Goal: Information Seeking & Learning: Learn about a topic

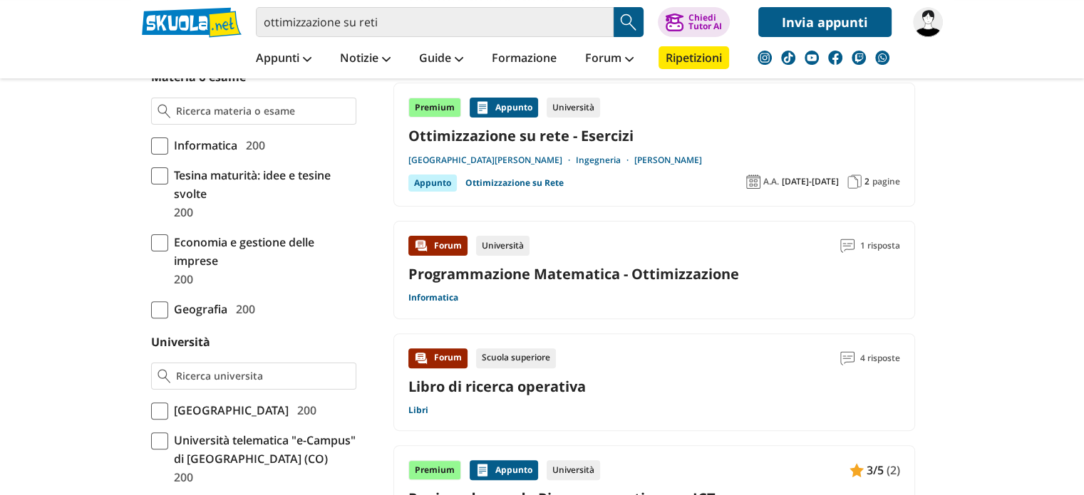
scroll to position [428, 0]
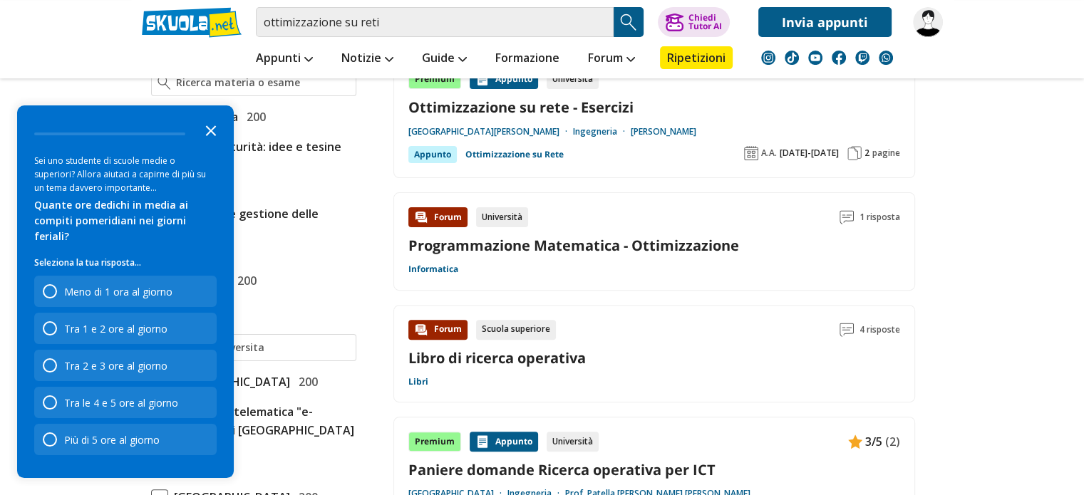
click at [207, 144] on icon "Close the survey" at bounding box center [211, 129] width 29 height 29
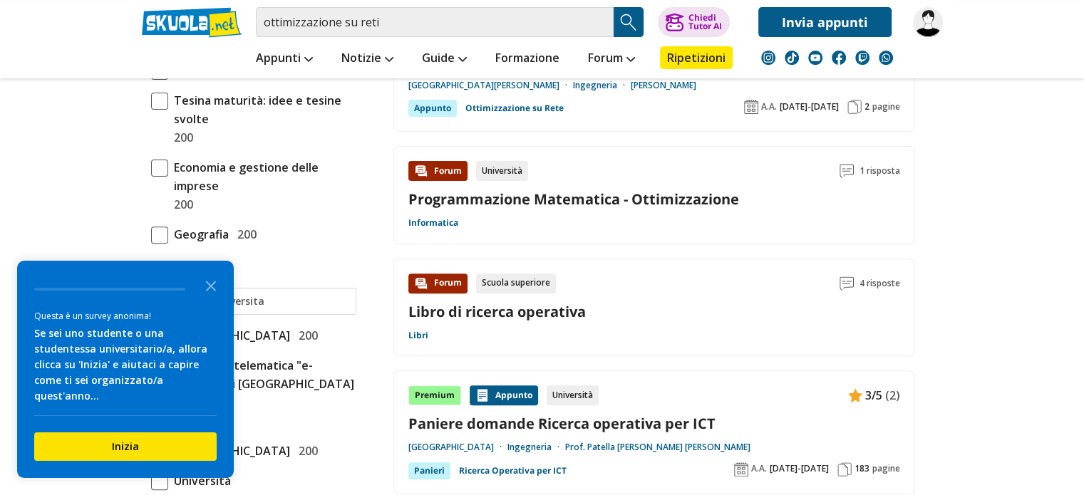
scroll to position [499, 0]
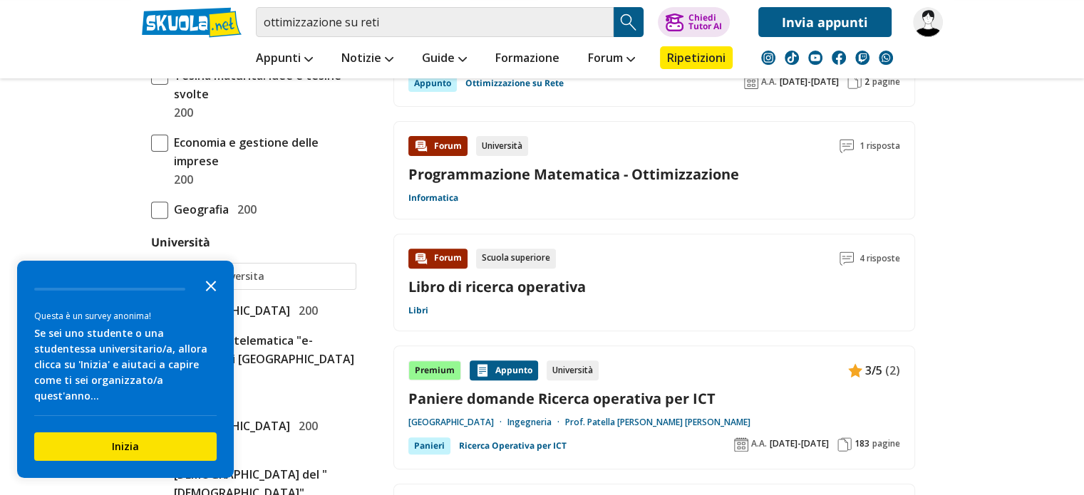
click at [206, 299] on icon "Close the survey" at bounding box center [211, 285] width 29 height 29
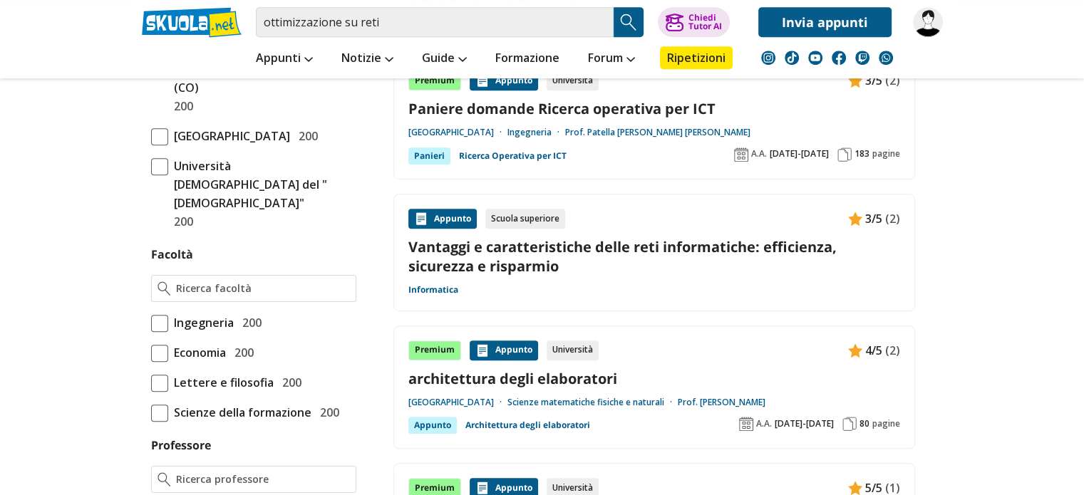
scroll to position [642, 0]
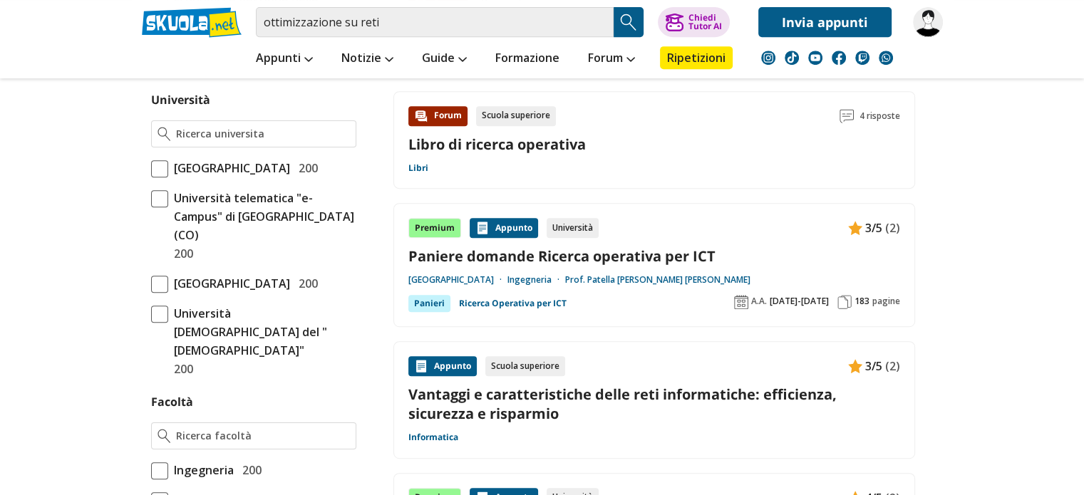
click at [157, 162] on span at bounding box center [159, 168] width 17 height 17
click at [151, 168] on input "Università degli Studi di Roma La Sapienza 200" at bounding box center [151, 168] width 0 height 0
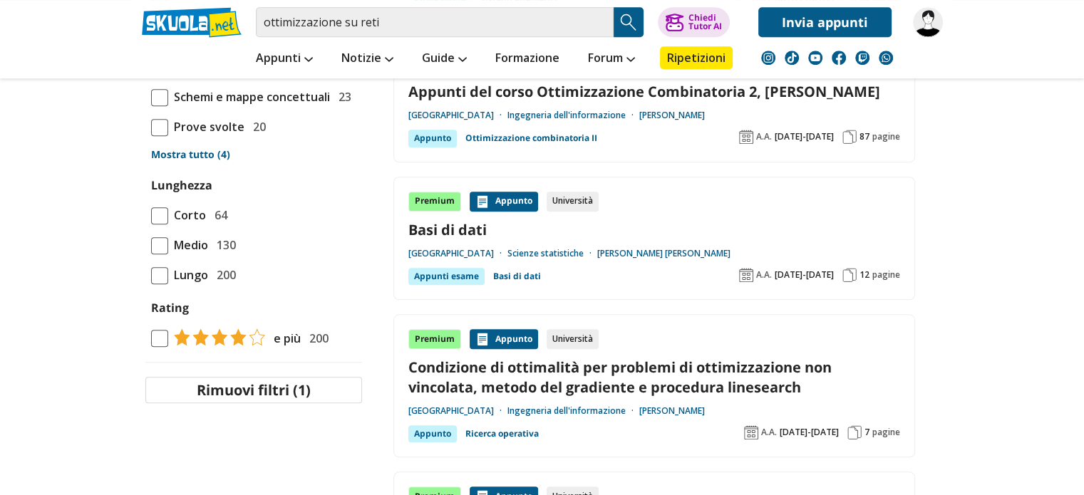
scroll to position [1355, 0]
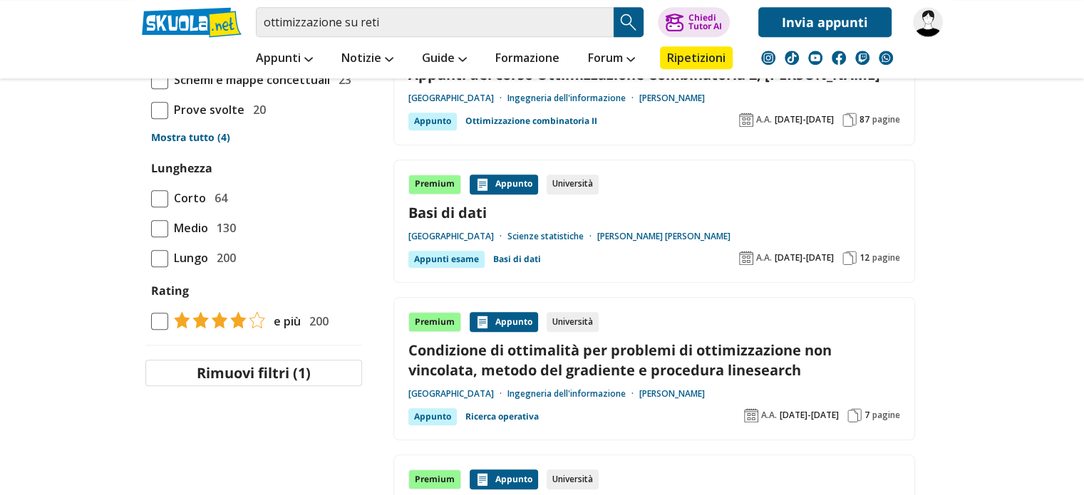
click at [622, 25] on img "Search Button" at bounding box center [628, 21] width 21 height 21
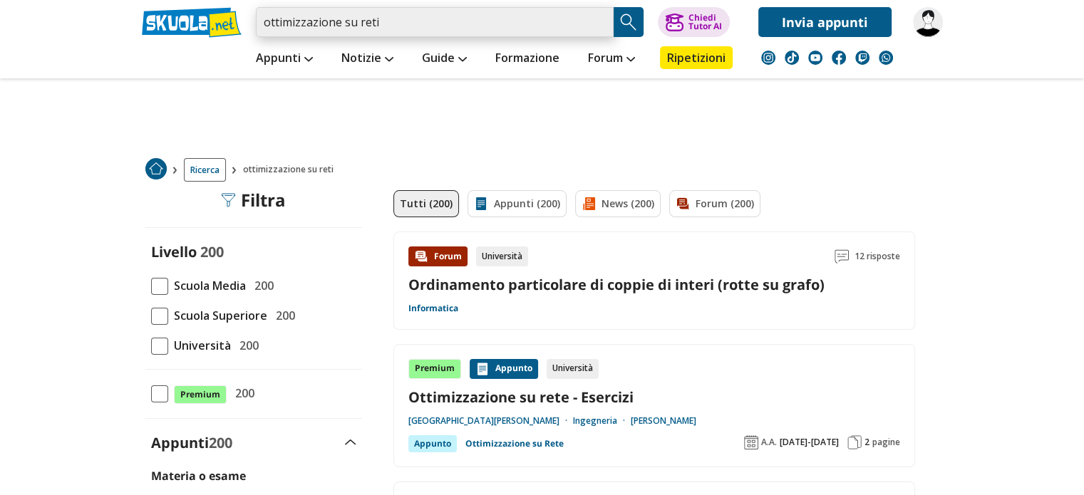
drag, startPoint x: 400, startPoint y: 22, endPoint x: 211, endPoint y: 11, distance: 189.3
click at [211, 11] on div "ottimizzazione su reti Trova un tutor esperto su questo argomento Chiedi Tutor …" at bounding box center [542, 18] width 823 height 37
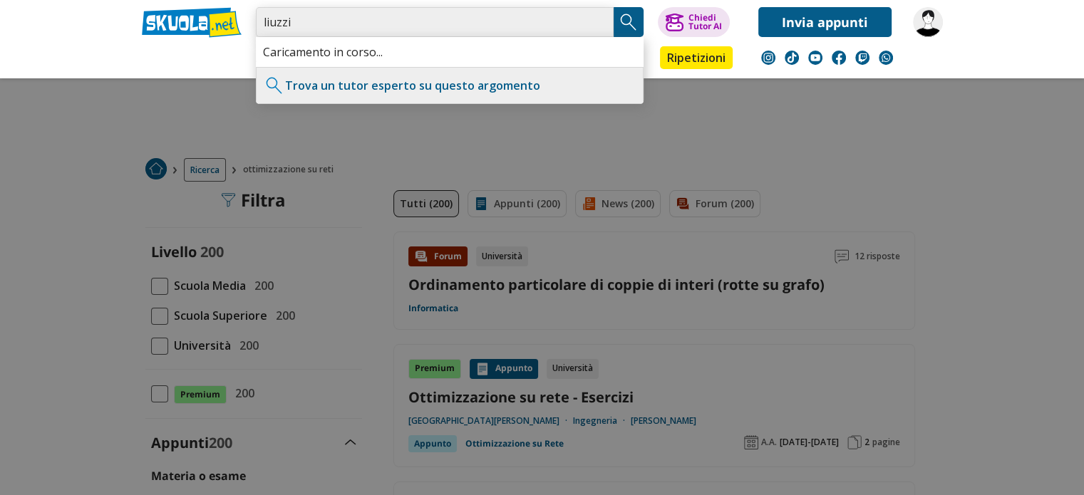
type input "liuzzi"
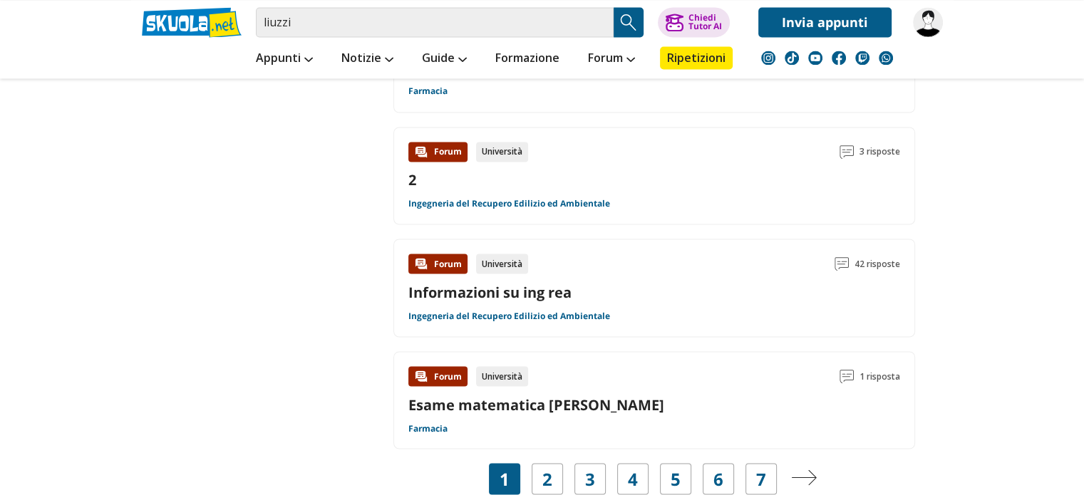
scroll to position [2567, 0]
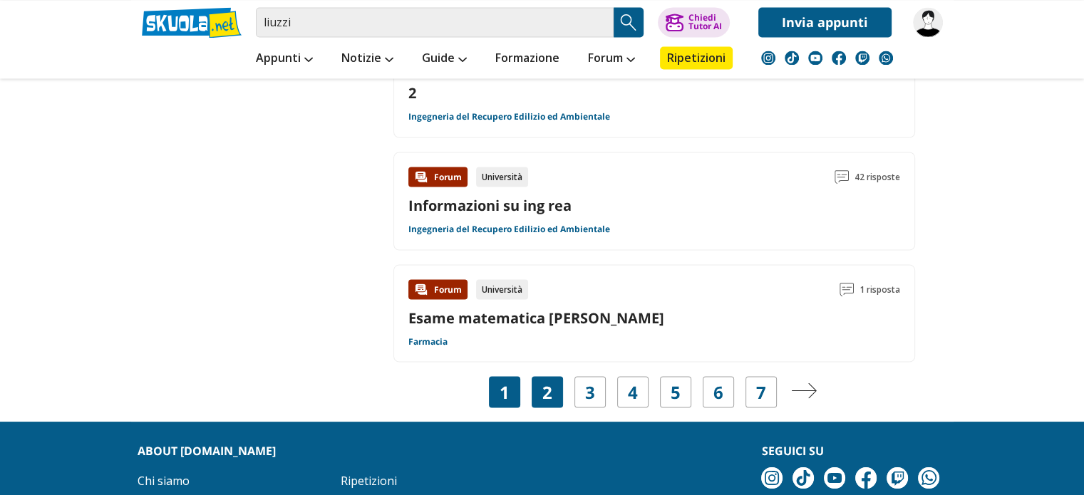
click at [548, 382] on link "2" at bounding box center [548, 392] width 10 height 20
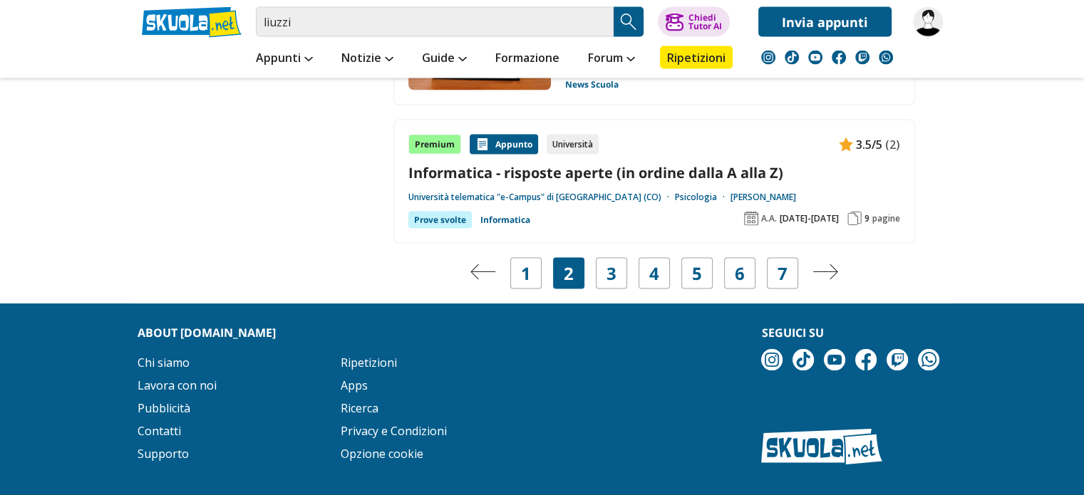
scroll to position [2772, 0]
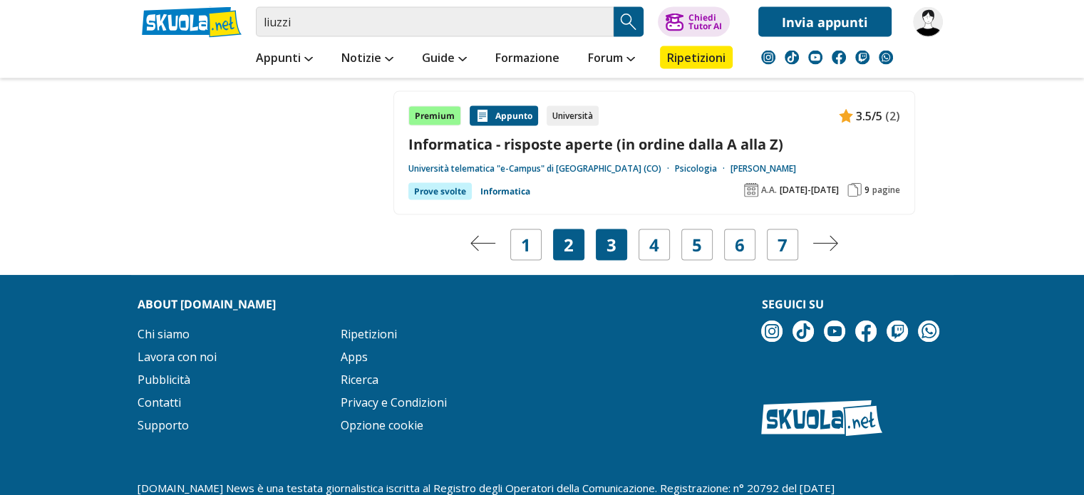
click at [614, 235] on link "3" at bounding box center [612, 245] width 10 height 20
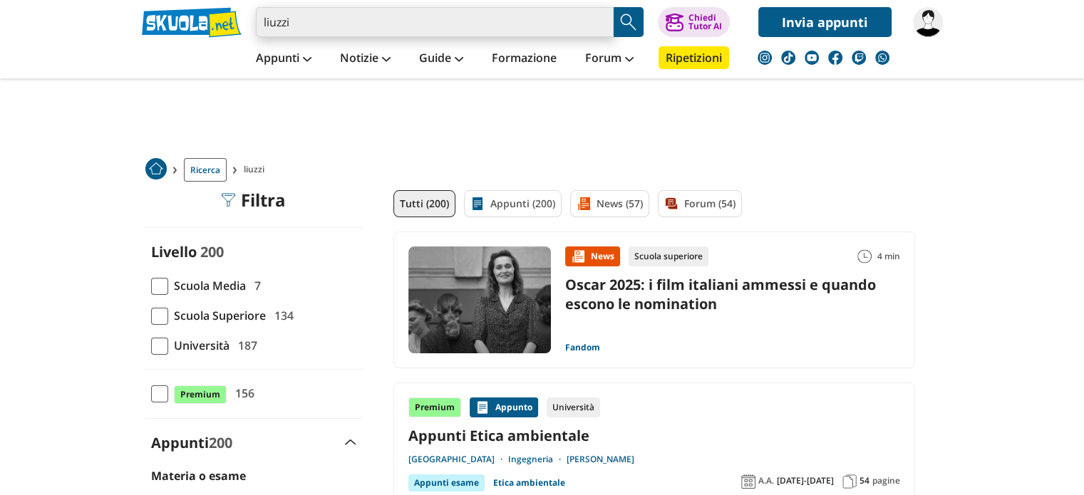
click at [297, 22] on input "liuzzi" at bounding box center [435, 22] width 358 height 30
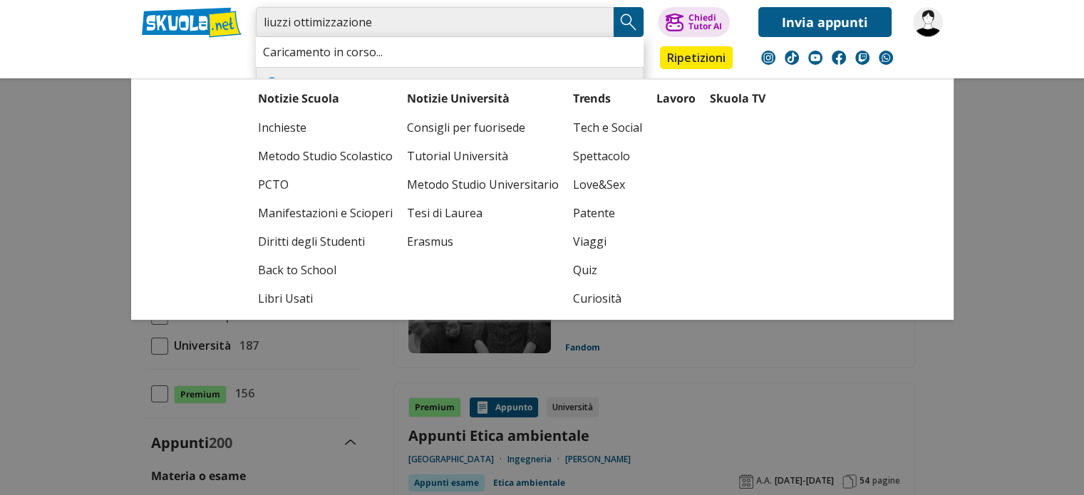
type input "liuzzi ottimizzazione"
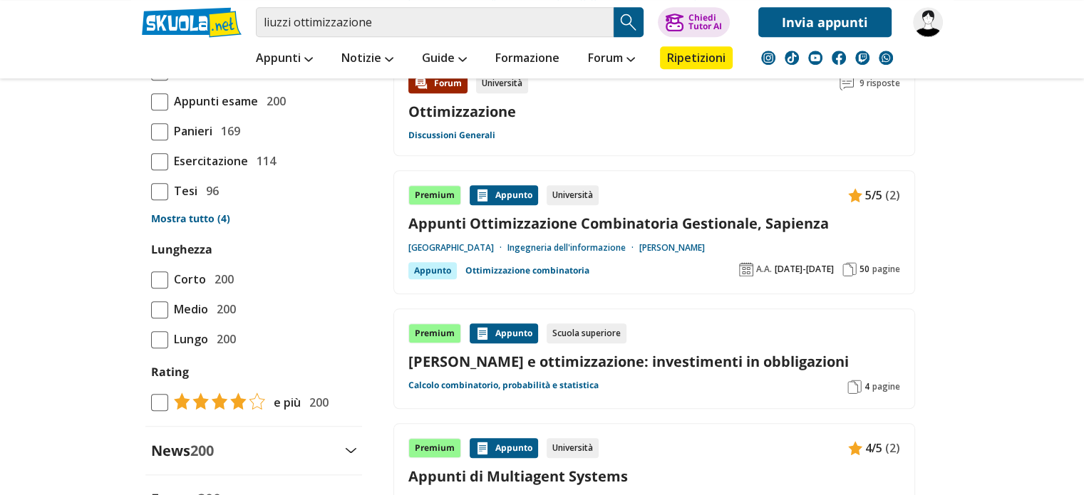
scroll to position [1355, 0]
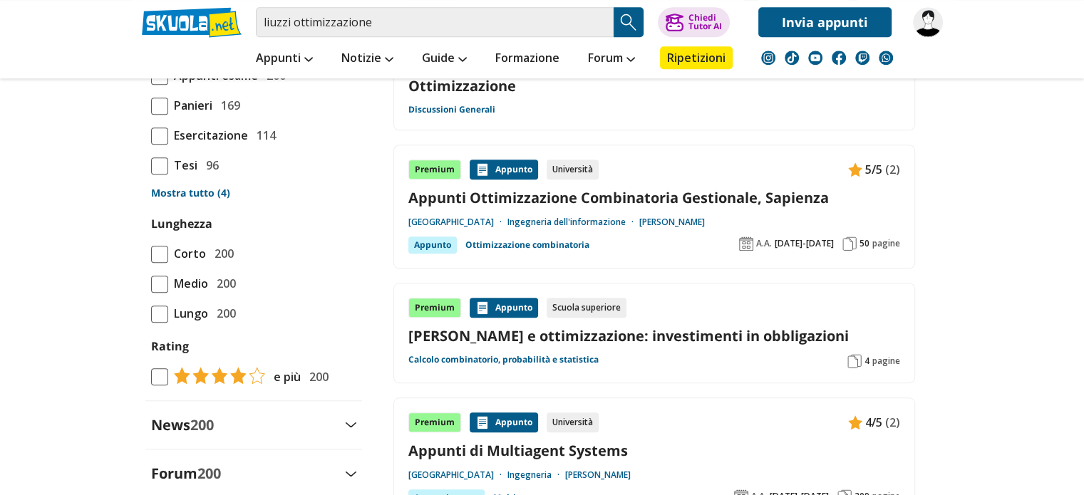
click at [490, 177] on div "Premium Appunto Università 5/5 (2) Appunti Ottimizzazione Combinatoria Gestiona…" at bounding box center [655, 207] width 492 height 94
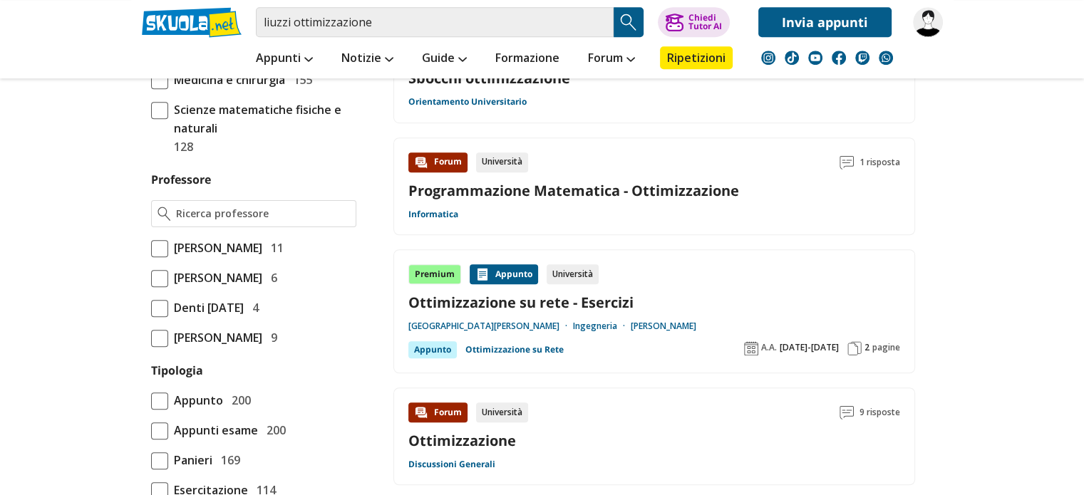
scroll to position [998, 0]
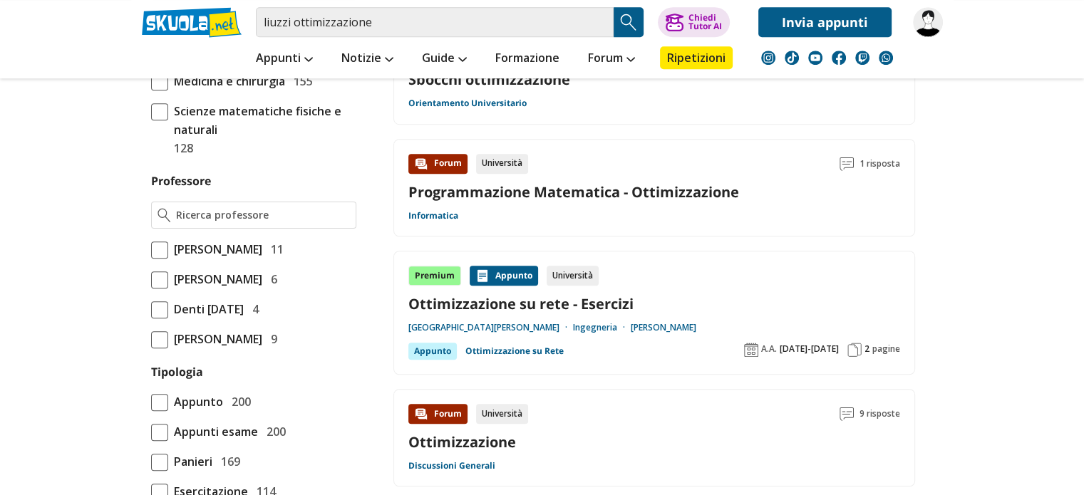
click at [602, 294] on link "Ottimizzazione su rete - Esercizi" at bounding box center [655, 303] width 492 height 19
drag, startPoint x: 297, startPoint y: 21, endPoint x: 258, endPoint y: 26, distance: 38.8
click at [258, 26] on input "liuzzi ottimizzazione" at bounding box center [435, 22] width 358 height 30
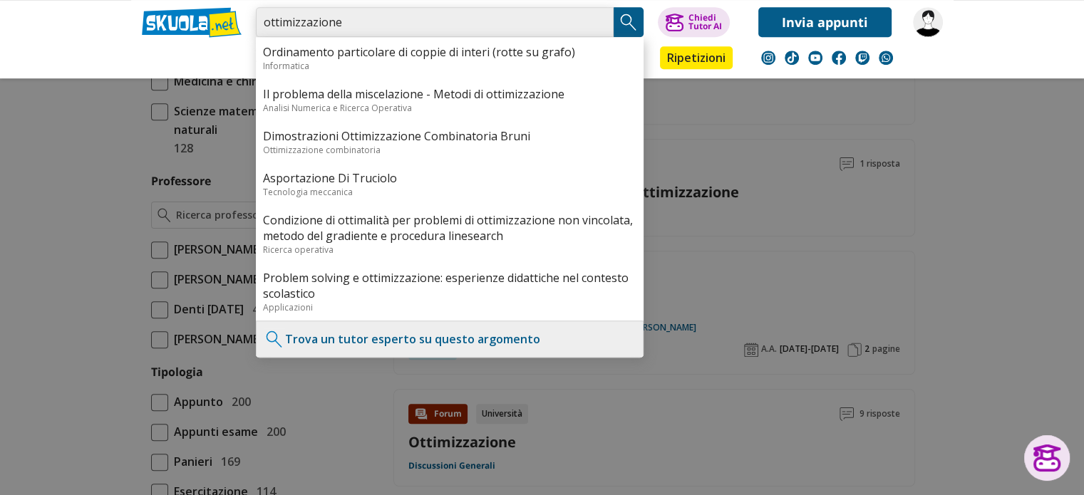
click at [366, 21] on input "ottimizzazione" at bounding box center [435, 22] width 358 height 30
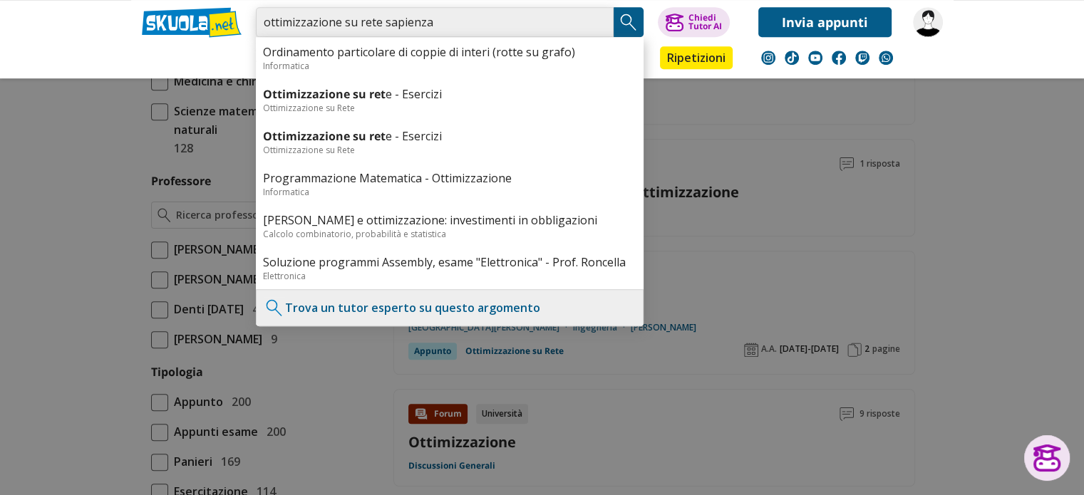
type input "ottimizzazione su rete sapienza"
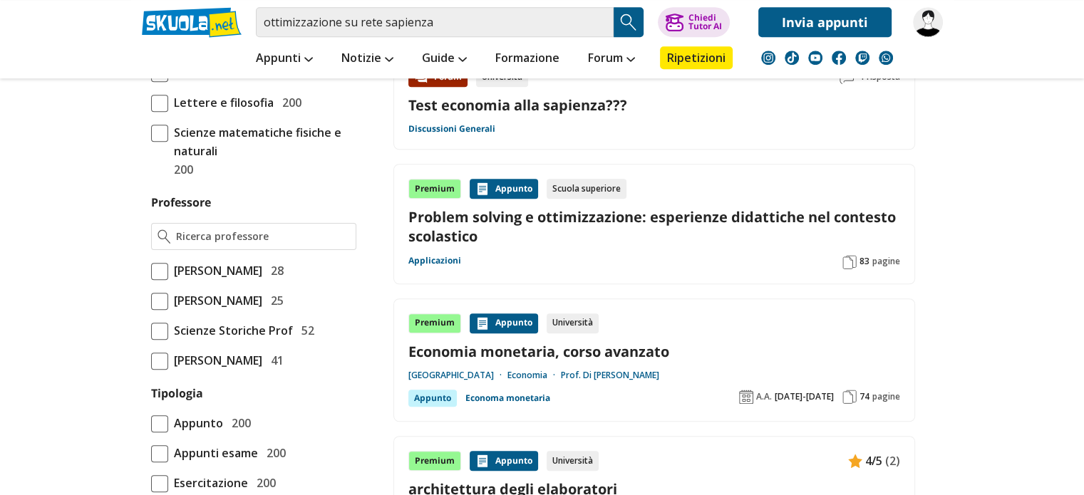
scroll to position [856, 0]
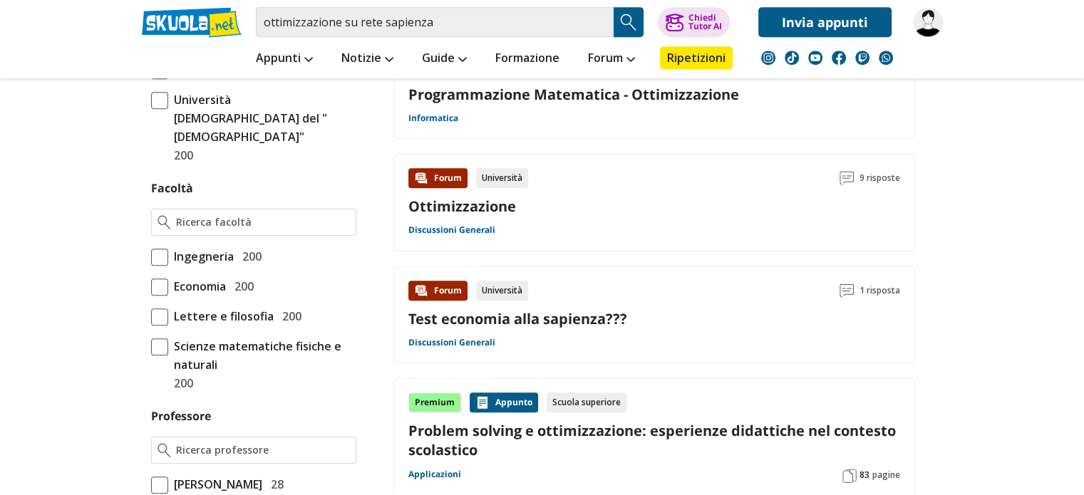
click at [503, 204] on link "Ottimizzazione" at bounding box center [463, 206] width 108 height 19
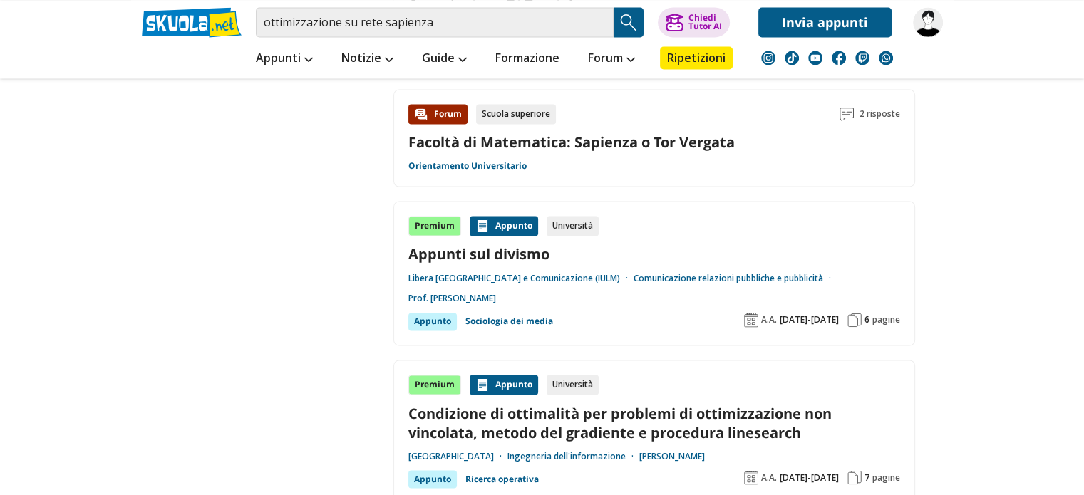
scroll to position [2495, 0]
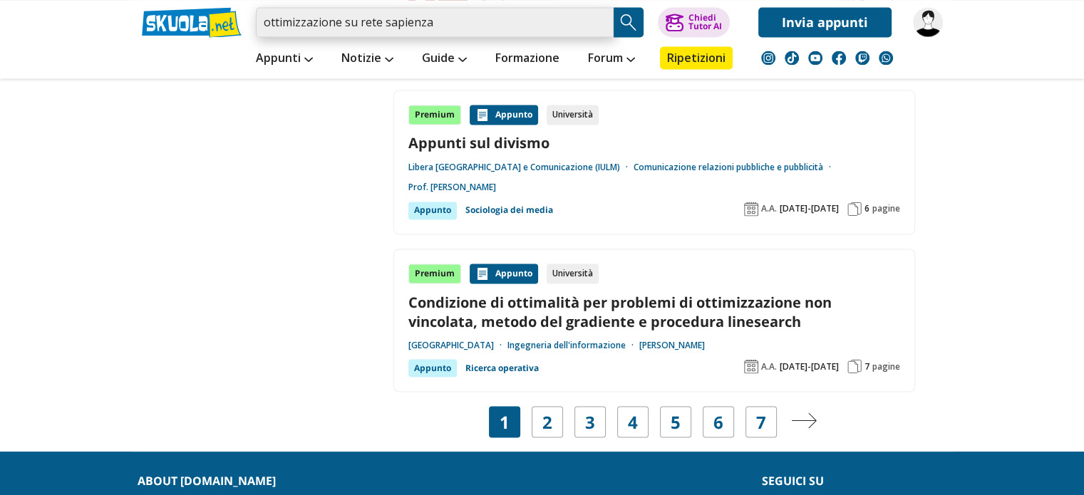
drag, startPoint x: 436, startPoint y: 28, endPoint x: 168, endPoint y: 28, distance: 268.1
click at [168, 28] on div "ottimizzazione su rete sapienza Trova un tutor esperto su questo argomento Chie…" at bounding box center [542, 18] width 823 height 37
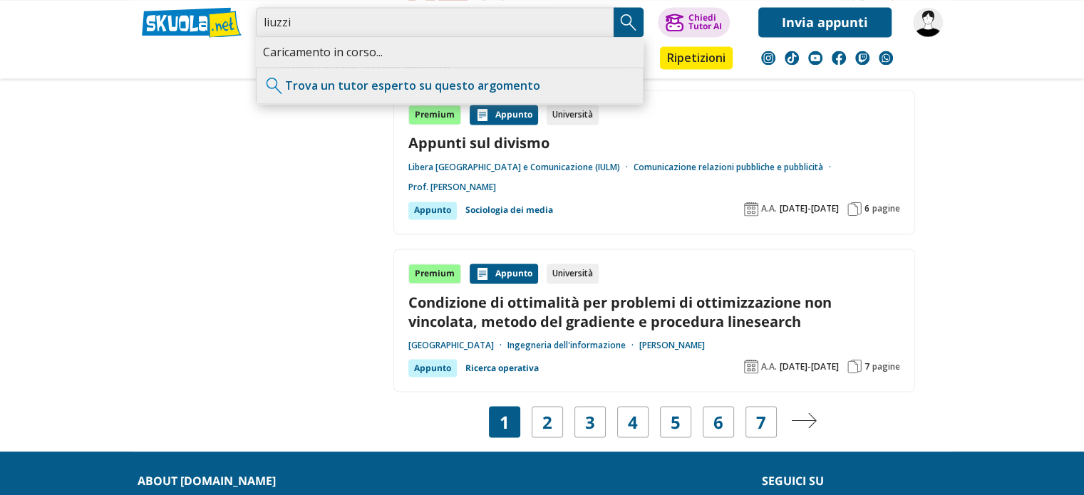
type input "liuzzi ottimizzazione"
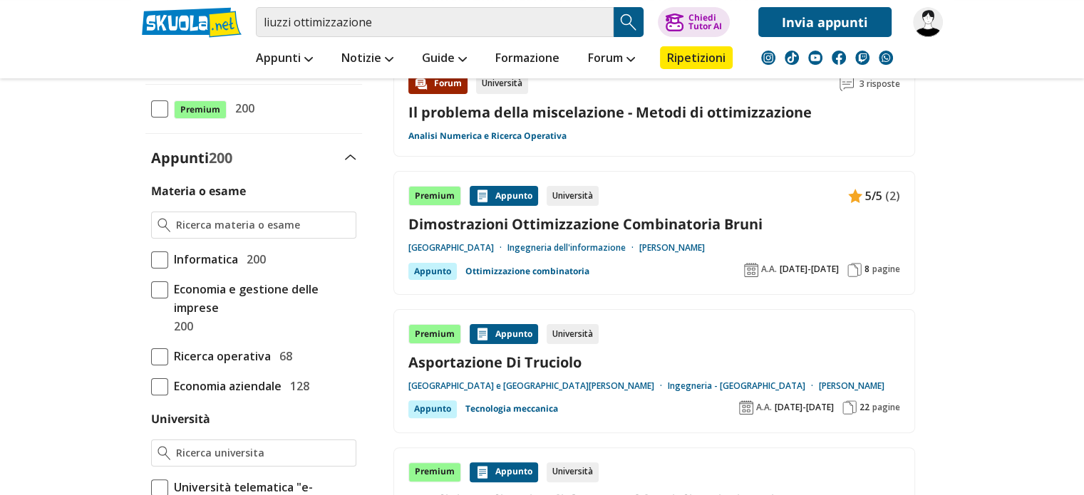
click at [548, 225] on link "Dimostrazioni Ottimizzazione Combinatoria Bruni" at bounding box center [655, 224] width 492 height 19
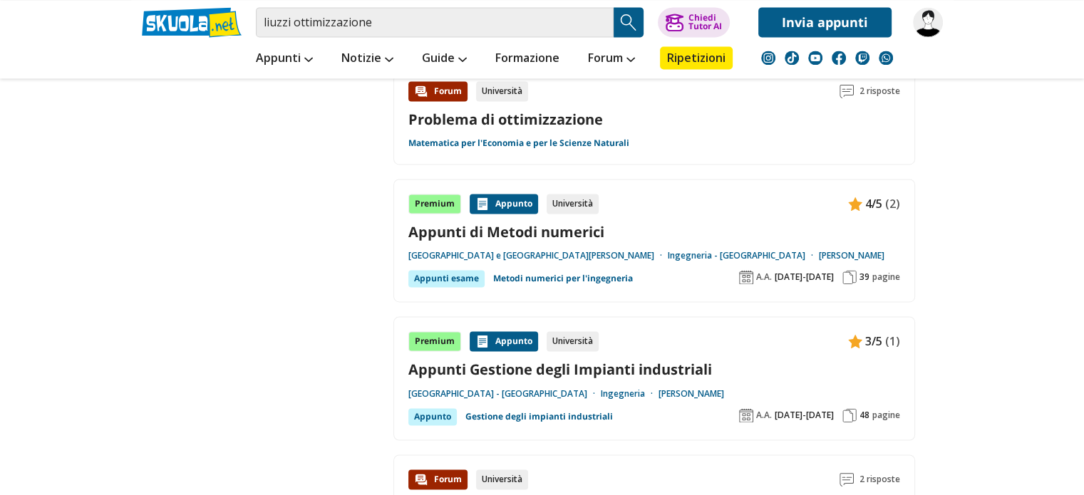
scroll to position [2424, 0]
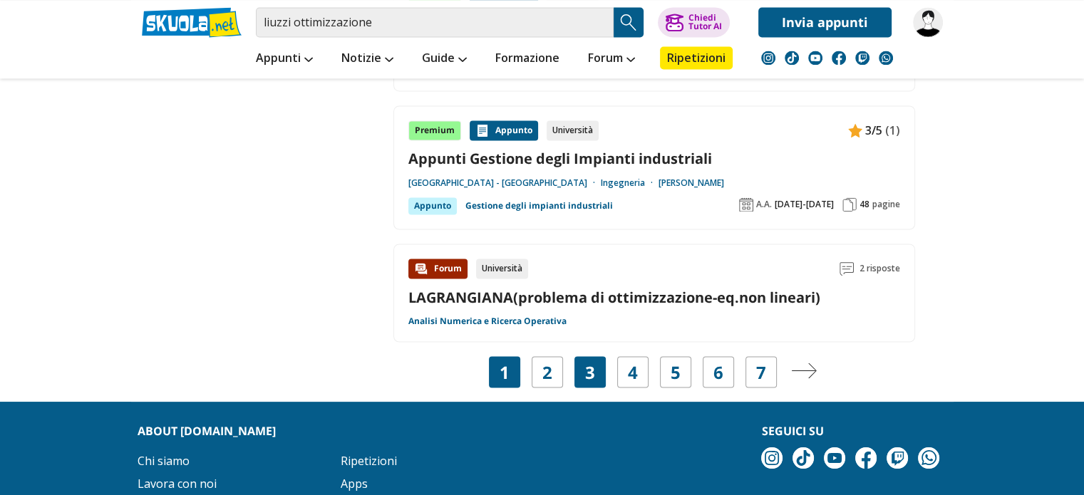
click at [583, 363] on div "3" at bounding box center [590, 371] width 31 height 31
click at [581, 360] on div "3" at bounding box center [590, 371] width 31 height 31
click at [619, 364] on div "4" at bounding box center [632, 371] width 31 height 31
click at [548, 362] on link "2" at bounding box center [548, 372] width 10 height 20
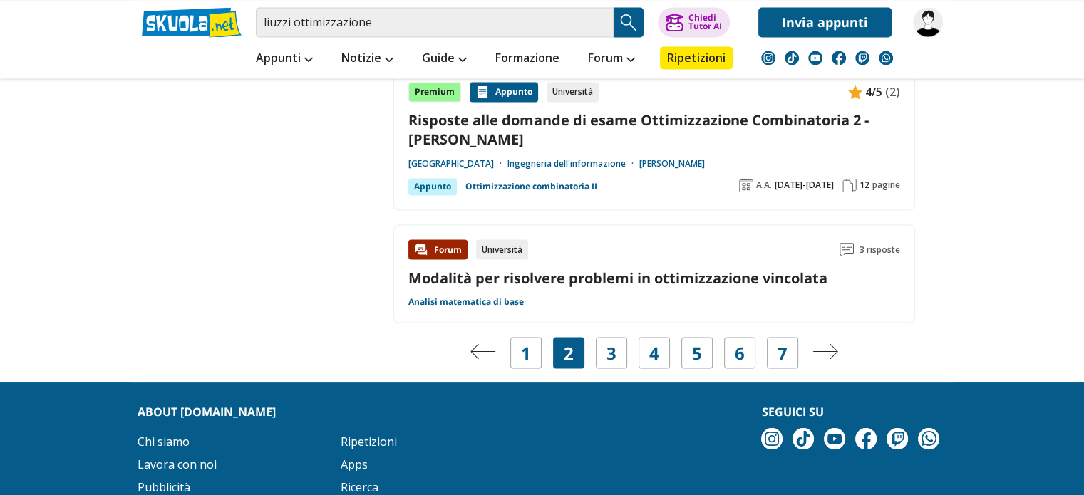
scroll to position [2495, 0]
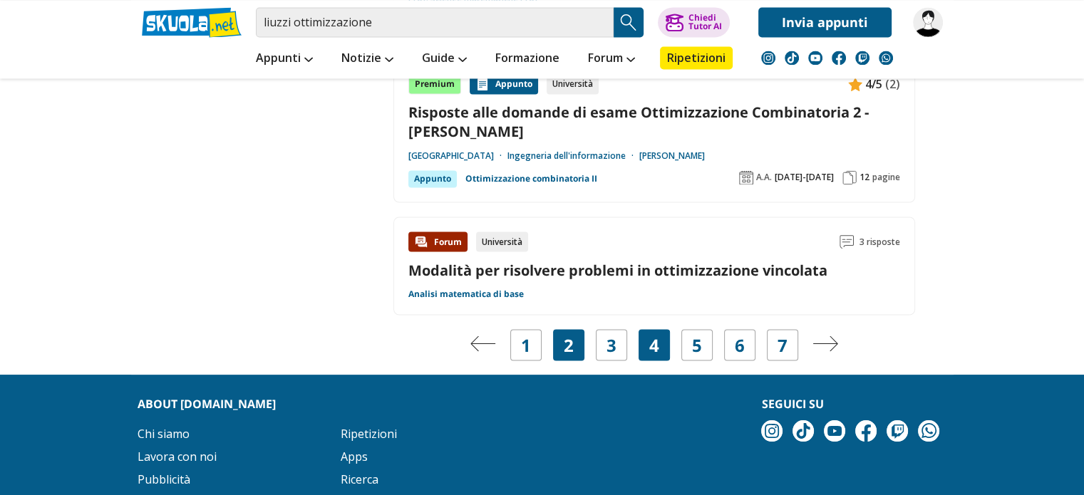
click at [662, 344] on div "4" at bounding box center [654, 344] width 31 height 31
click at [540, 339] on div "1" at bounding box center [525, 344] width 31 height 31
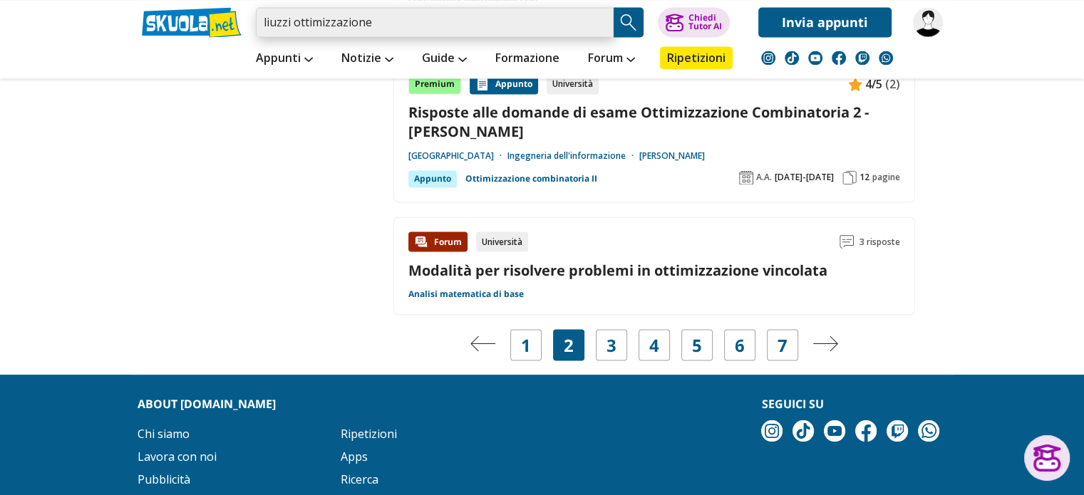
drag, startPoint x: 291, startPoint y: 22, endPoint x: 228, endPoint y: 25, distance: 62.8
click at [228, 25] on div "liuzzi ottimizzazione Trova un tutor esperto su questo argomento Chiedi Tutor A…" at bounding box center [542, 18] width 823 height 37
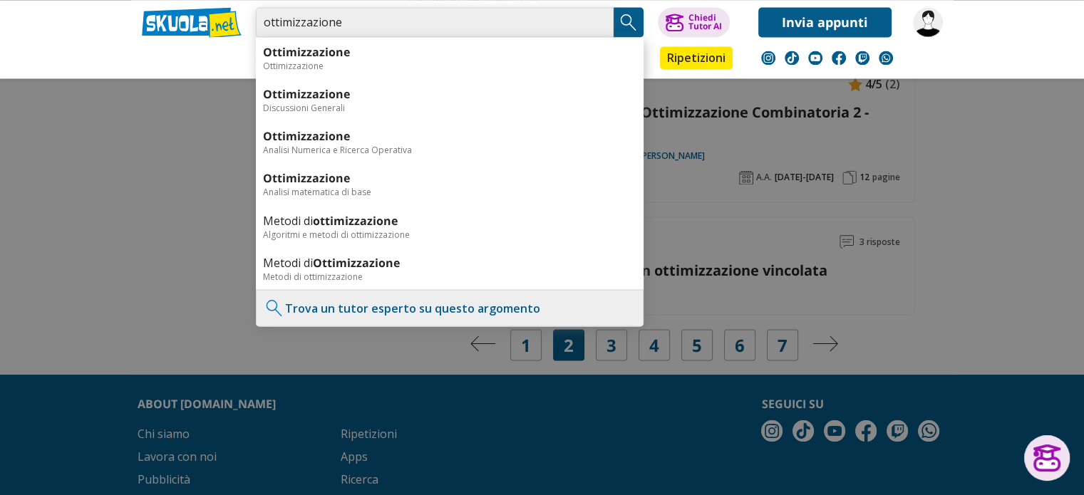
click at [381, 29] on input "ottimizzazione" at bounding box center [435, 22] width 358 height 30
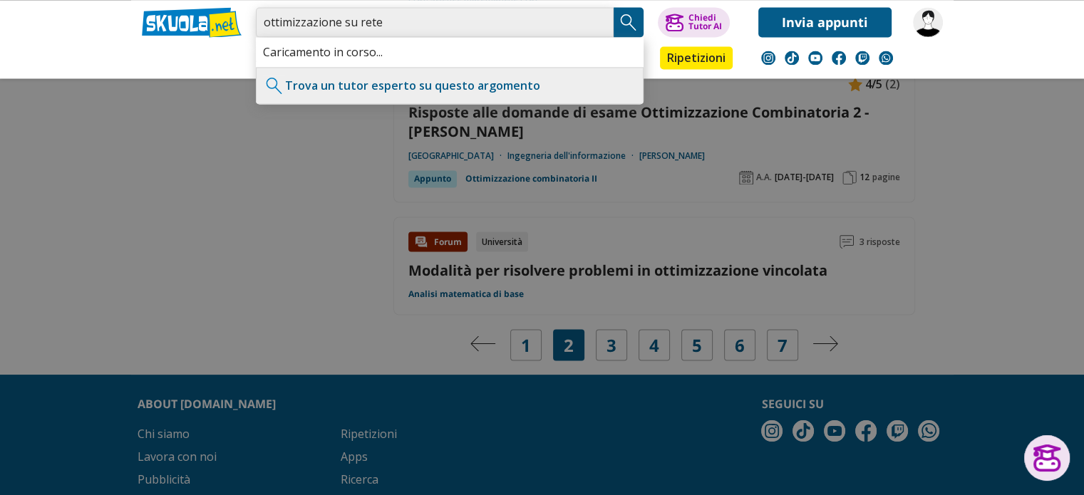
type input "ottimizzazione su rete"
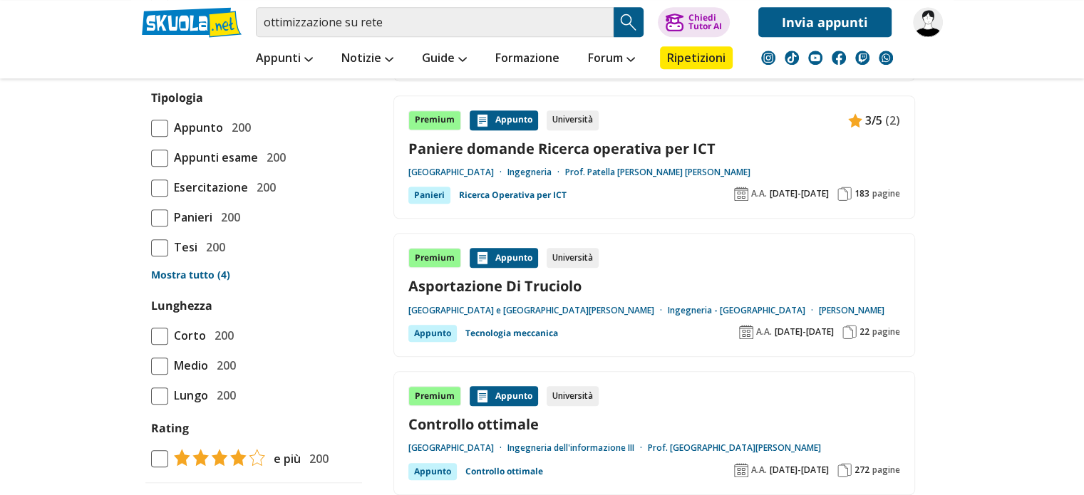
scroll to position [1355, 0]
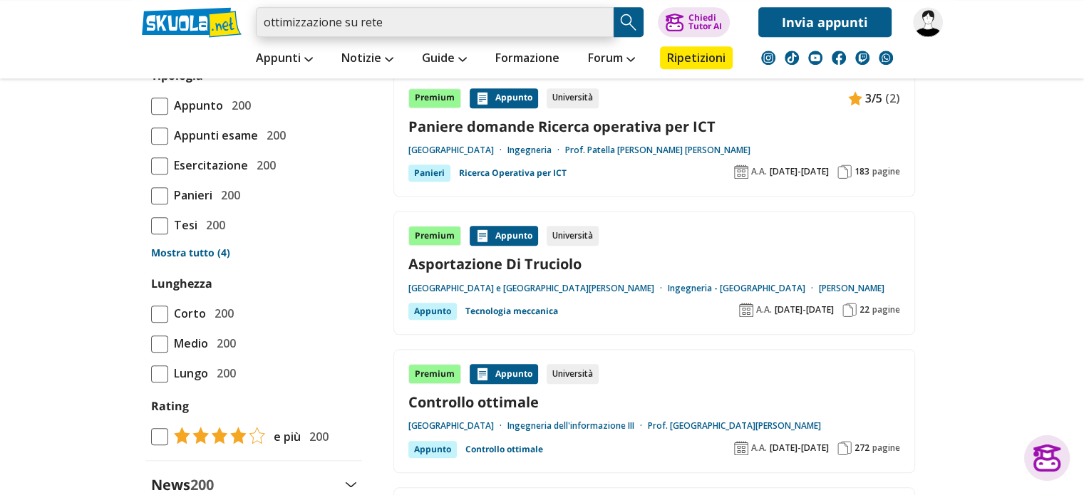
drag, startPoint x: 393, startPoint y: 21, endPoint x: 222, endPoint y: 11, distance: 171.4
click at [222, 11] on div "ottimizzazione su rete Trova un tutor esperto su questo argomento Chiedi Tutor …" at bounding box center [542, 18] width 823 height 37
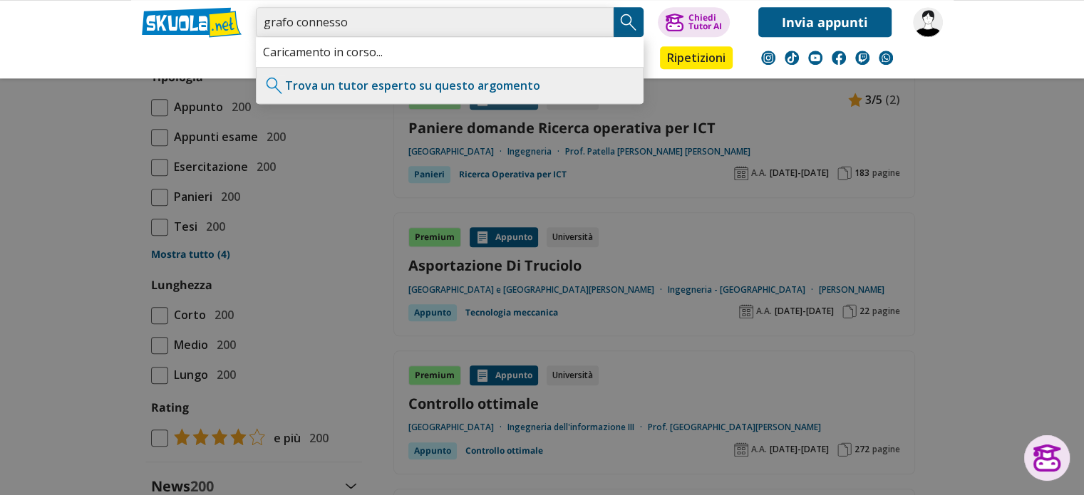
type input "grafo connesso"
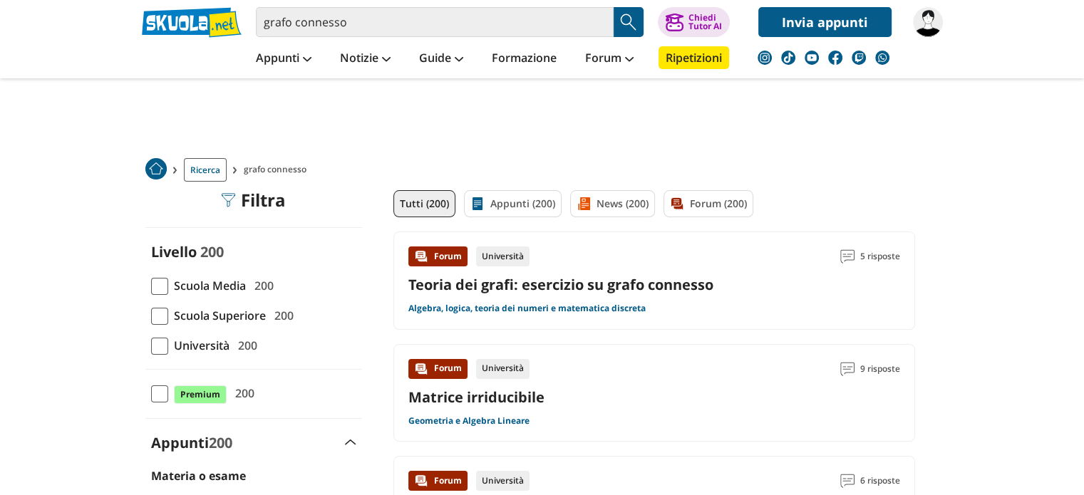
click at [679, 284] on link "Teoria dei grafi: esercizio su grafo connesso" at bounding box center [561, 284] width 305 height 19
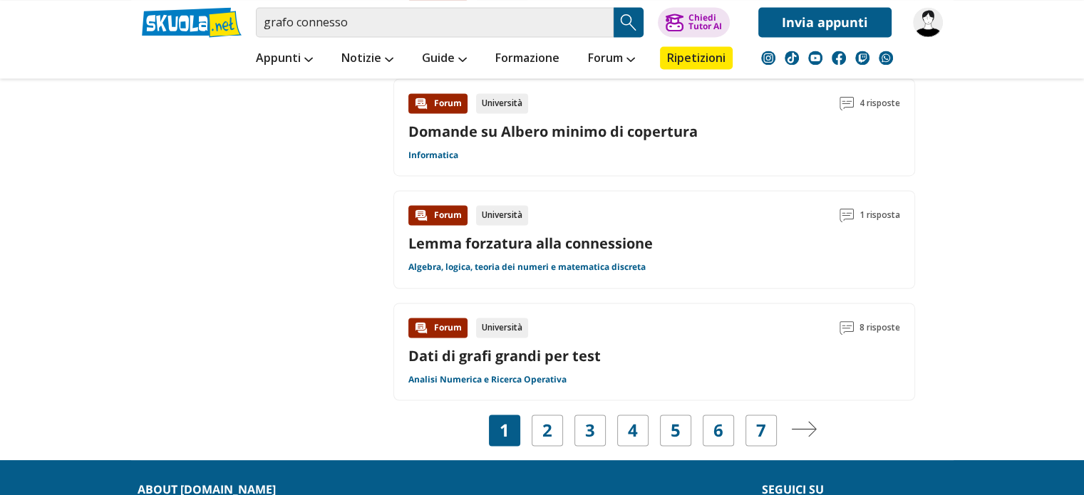
scroll to position [2281, 0]
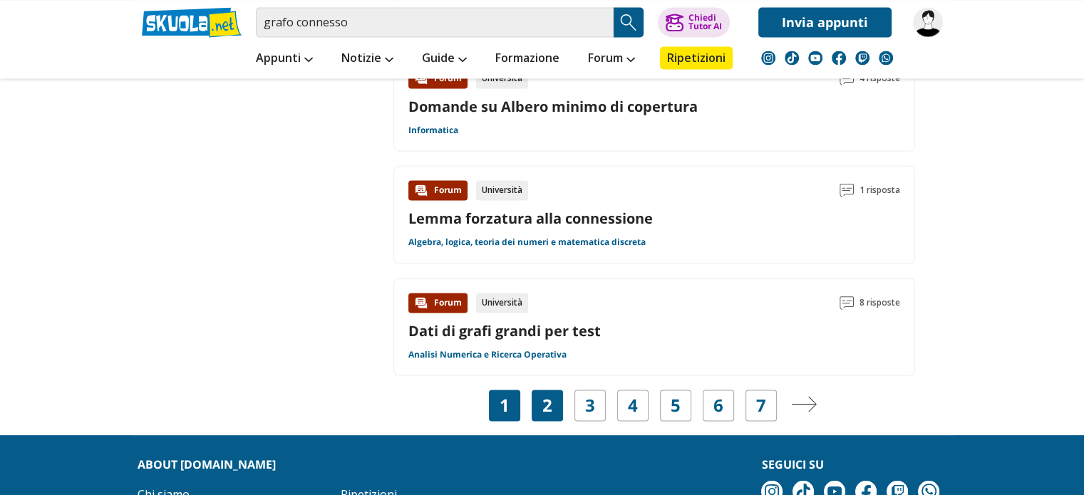
click at [549, 396] on link "2" at bounding box center [548, 406] width 10 height 20
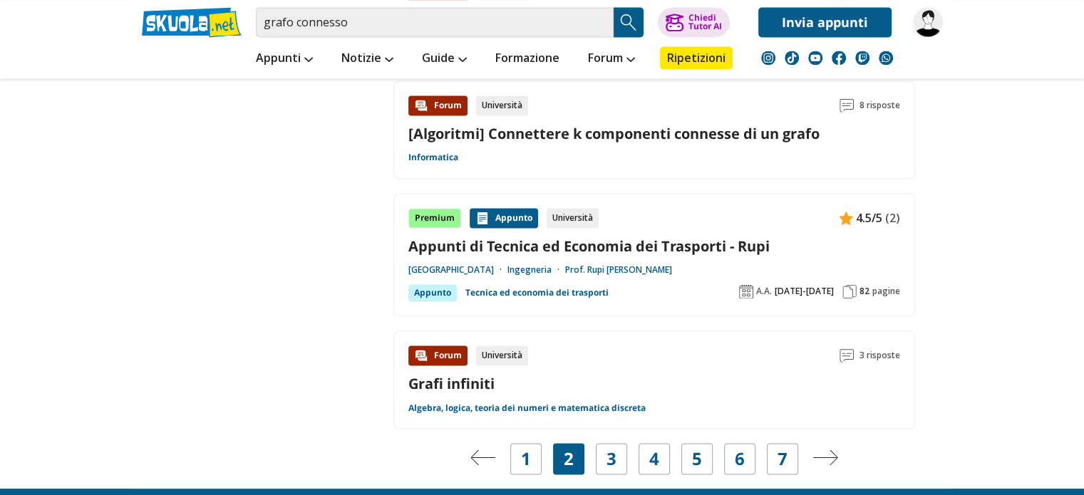
scroll to position [2210, 0]
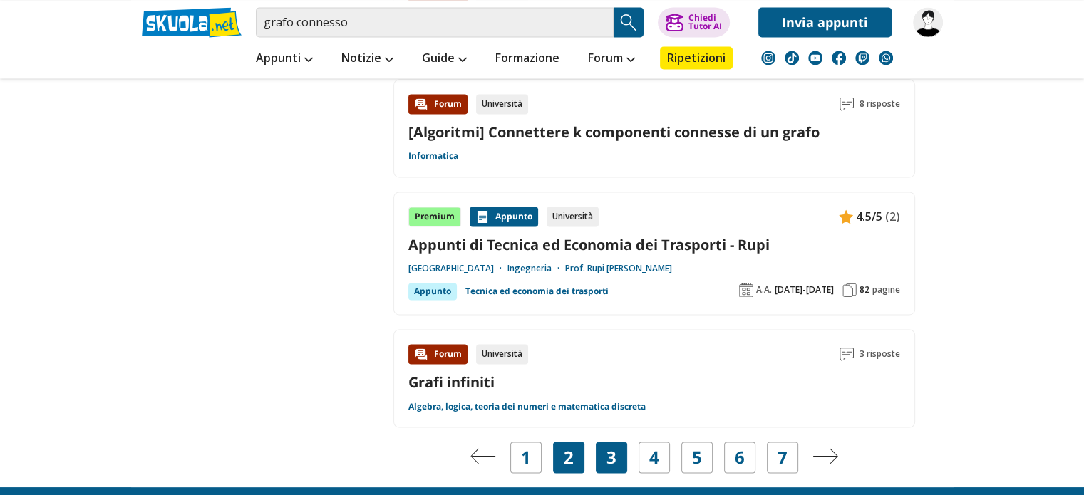
click at [608, 453] on link "3" at bounding box center [612, 458] width 10 height 20
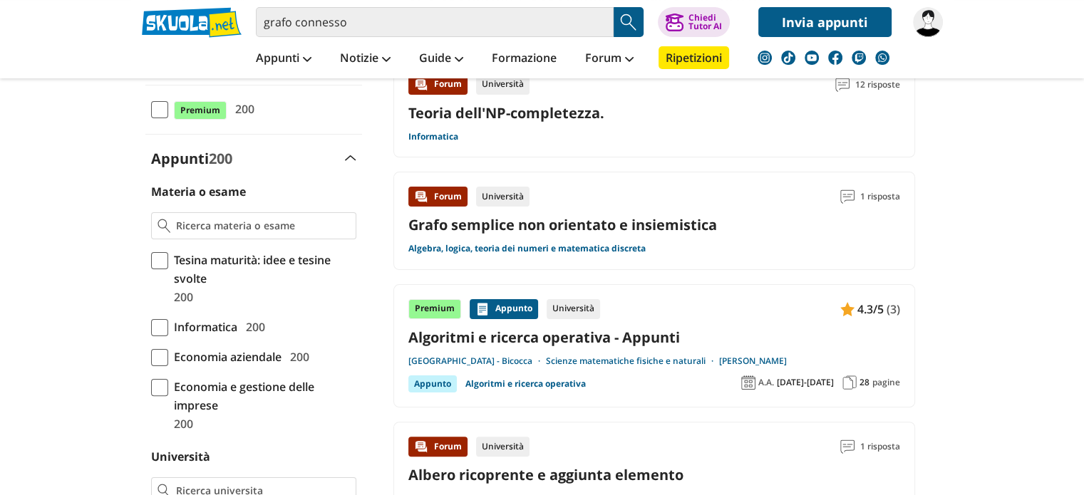
scroll to position [285, 0]
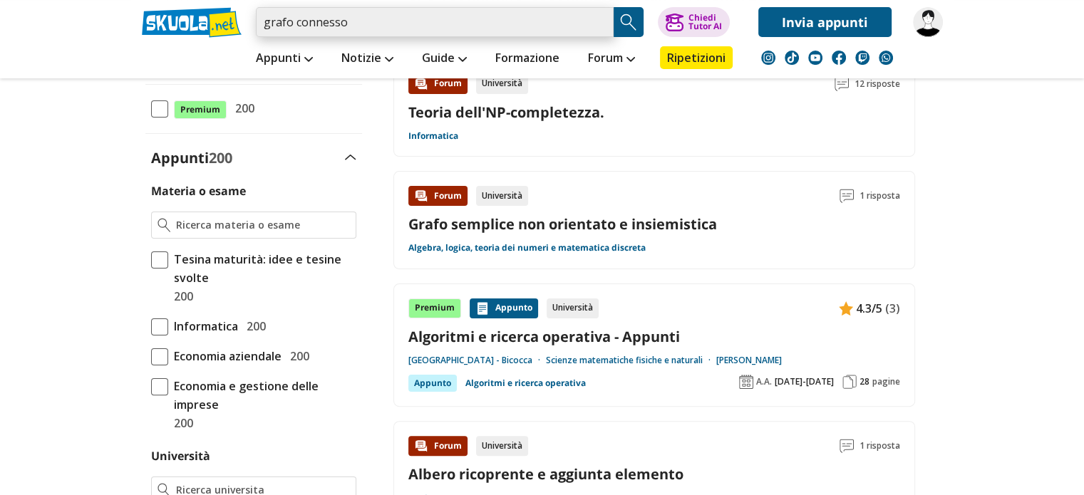
drag, startPoint x: 374, startPoint y: 21, endPoint x: 201, endPoint y: 24, distance: 173.3
click at [201, 24] on div "grafo connesso Trova un tutor esperto su questo argomento Chiedi Tutor AI" at bounding box center [542, 18] width 823 height 37
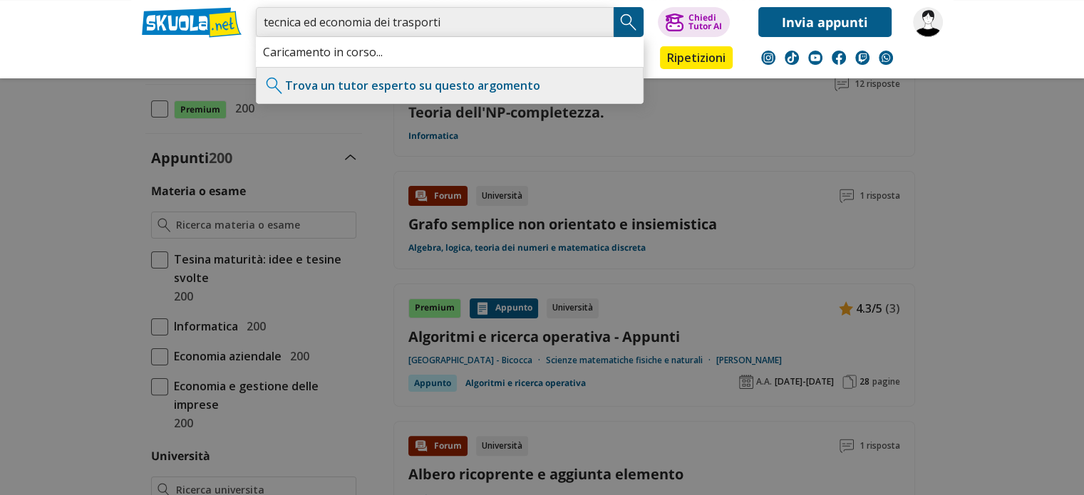
type input "tecnica ed economia dei trasporti"
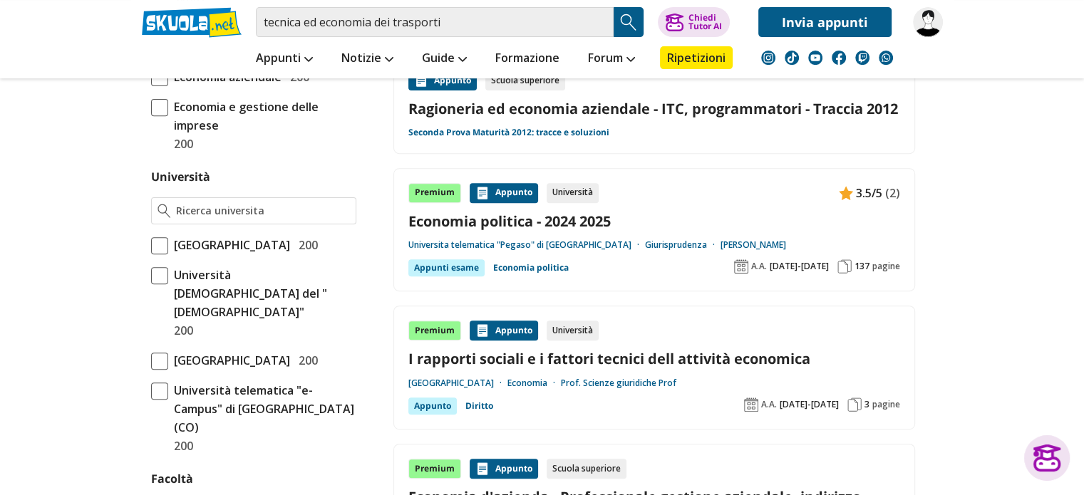
scroll to position [570, 0]
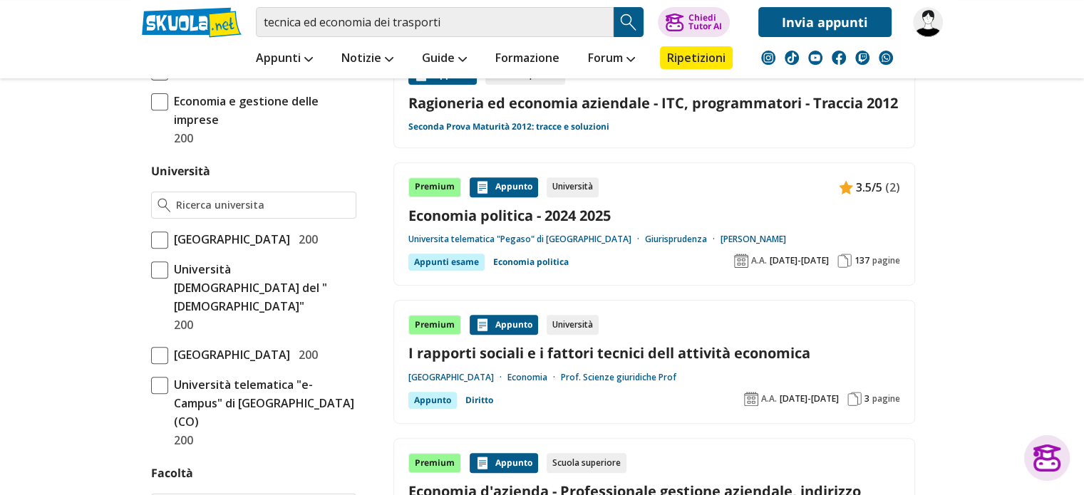
click at [158, 235] on span at bounding box center [159, 240] width 17 height 17
click at [151, 240] on input "Università degli Studi di Roma La Sapienza 200" at bounding box center [151, 240] width 0 height 0
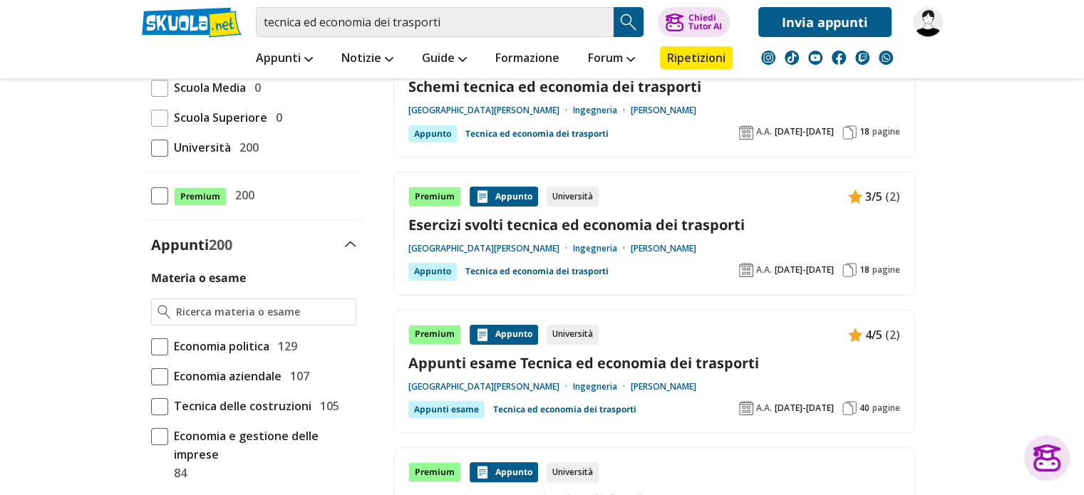
scroll to position [214, 0]
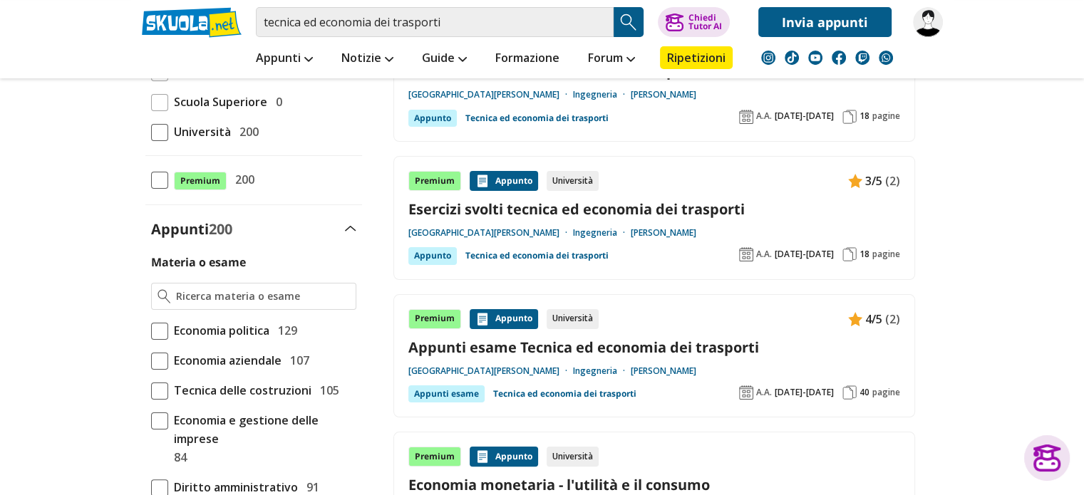
click at [627, 345] on link "Appunti esame Tecnica ed economia dei trasporti" at bounding box center [655, 347] width 492 height 19
